Goal: Information Seeking & Learning: Learn about a topic

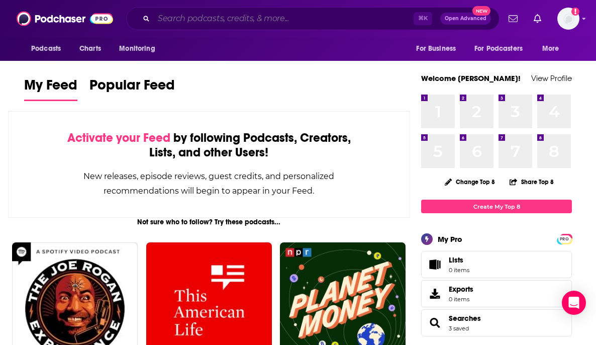
click at [206, 16] on input "Search podcasts, credits, & more..." at bounding box center [284, 19] width 260 height 16
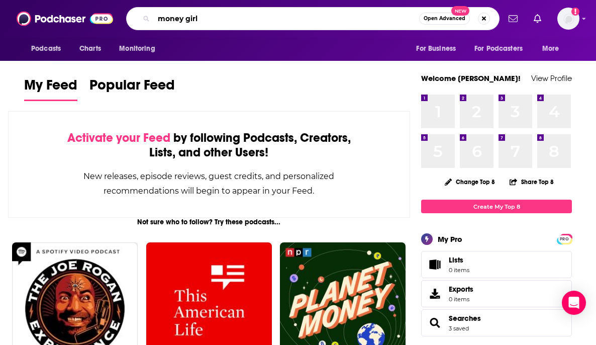
type input "money girl"
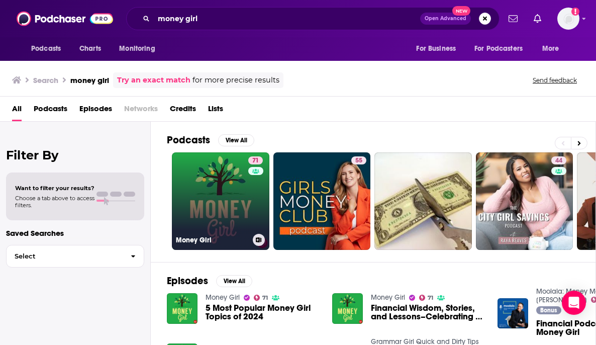
click at [197, 215] on link "71 Money Girl" at bounding box center [220, 200] width 97 height 97
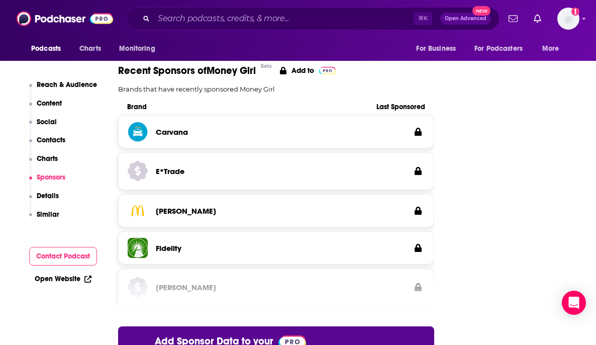
scroll to position [1527, 0]
